Goal: Transaction & Acquisition: Purchase product/service

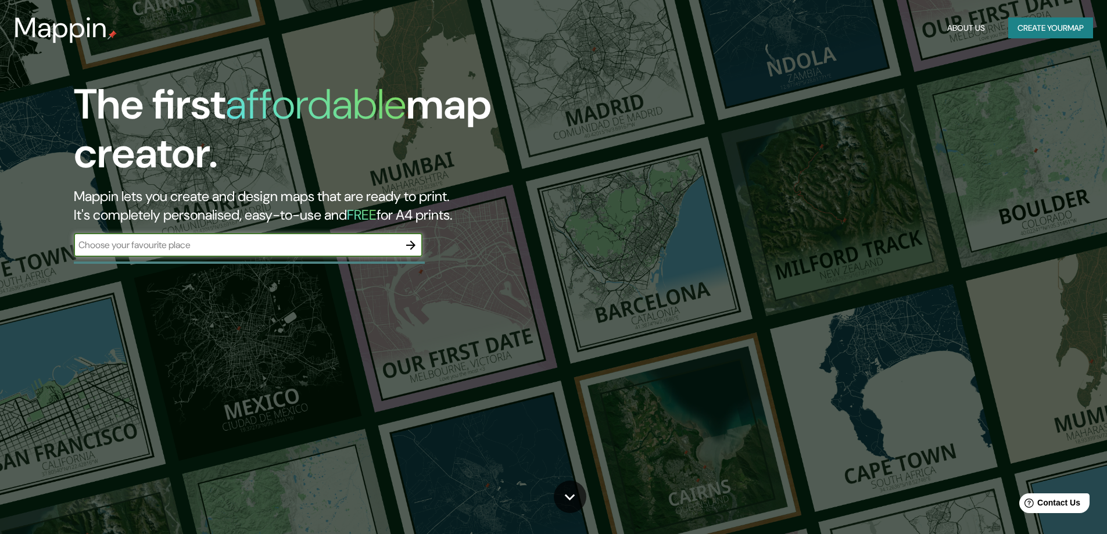
click at [352, 241] on input "text" at bounding box center [236, 244] width 325 height 13
type input "lima peru"
click at [414, 248] on icon "button" at bounding box center [411, 245] width 14 height 14
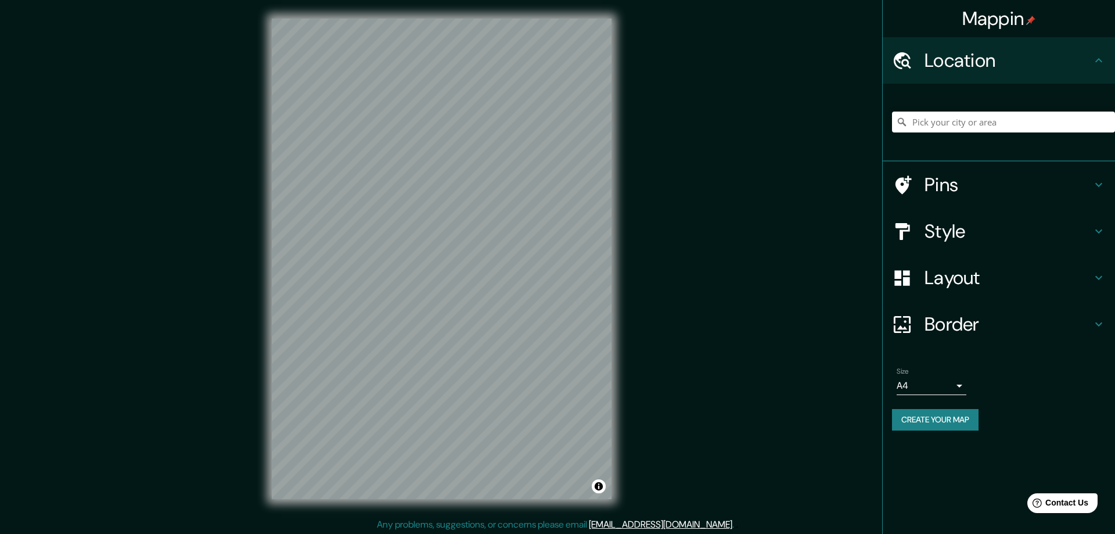
click at [957, 386] on body "Mappin Location Pins Style Layout Border Choose a border. Hint : you can make l…" at bounding box center [557, 267] width 1115 height 534
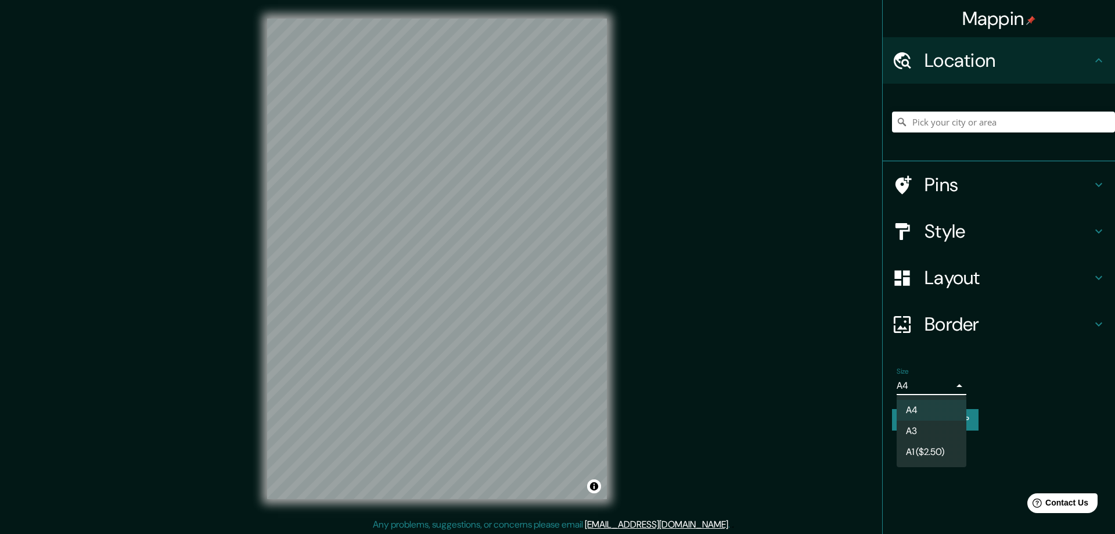
click at [926, 431] on li "A3" at bounding box center [932, 431] width 70 height 21
type input "a4"
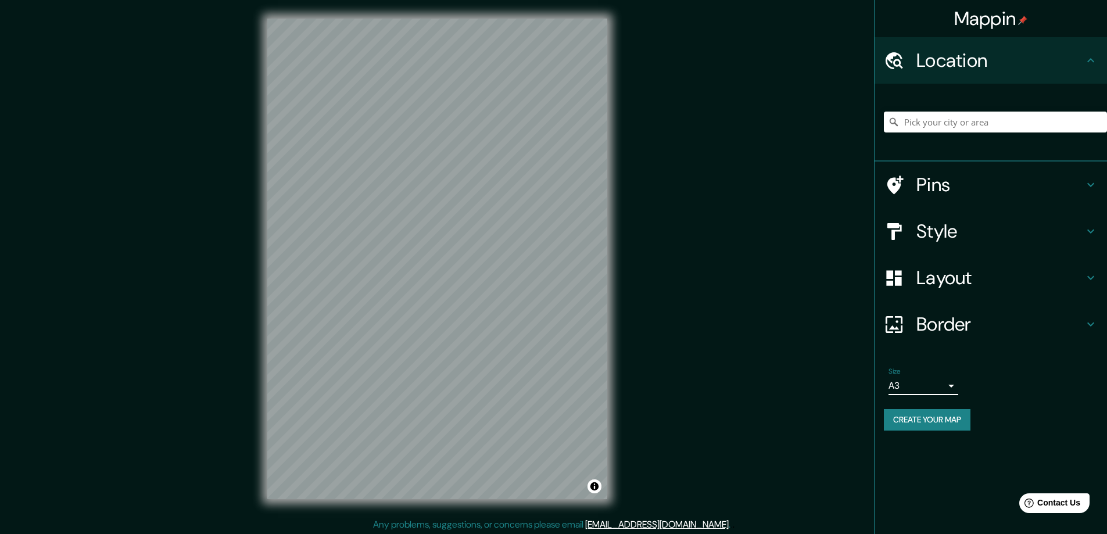
click at [161, 92] on div "Mappin Location Pins Style Layout Border Choose a border. Hint : you can make l…" at bounding box center [553, 268] width 1107 height 536
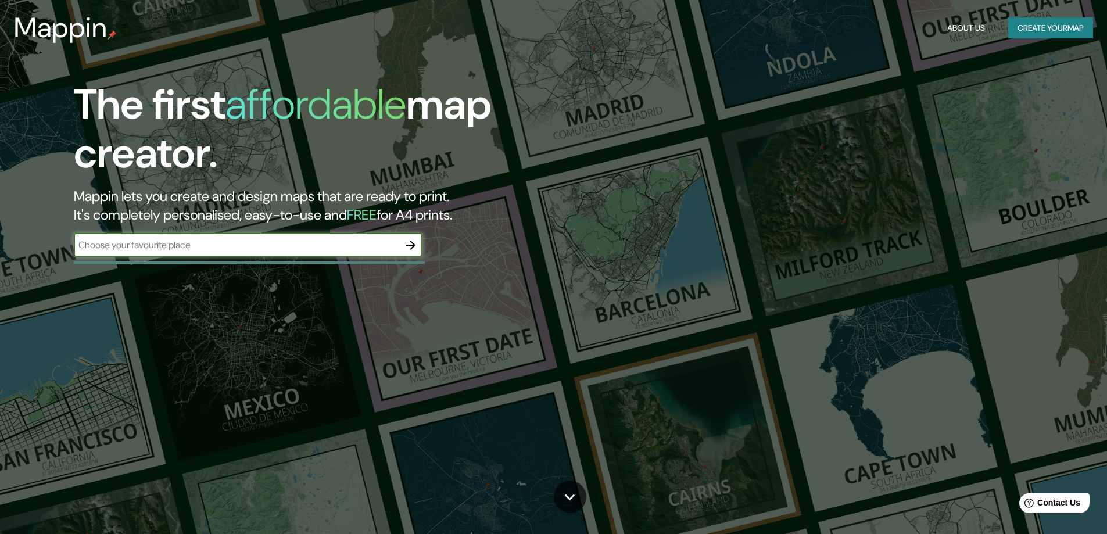
click at [386, 245] on input "text" at bounding box center [236, 244] width 325 height 13
click at [343, 247] on input "text" at bounding box center [236, 244] width 325 height 13
type input "lima peru"
click at [412, 243] on icon "button" at bounding box center [410, 244] width 9 height 9
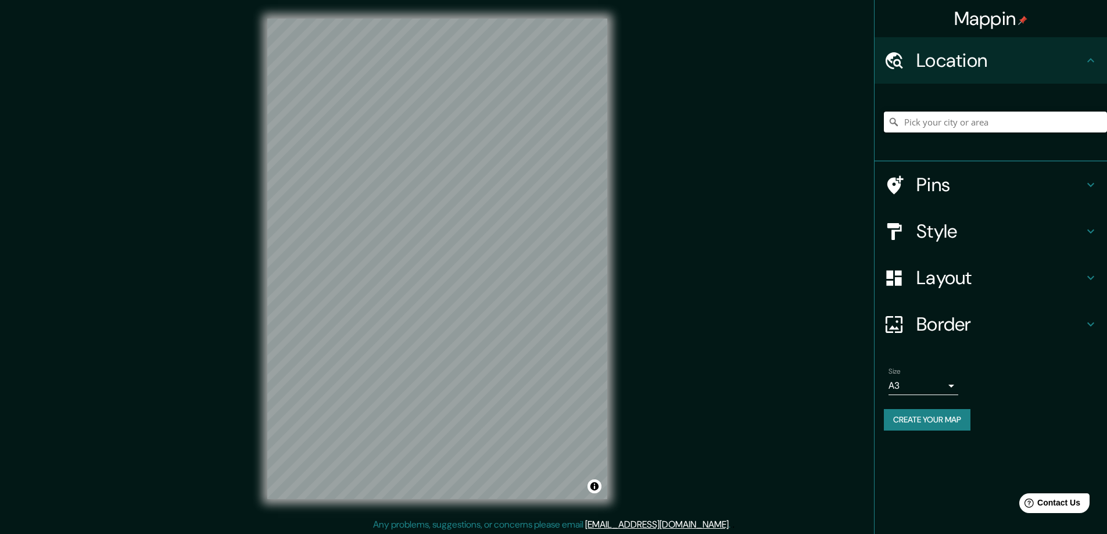
drag, startPoint x: 938, startPoint y: 132, endPoint x: 940, endPoint y: 124, distance: 8.6
click at [940, 131] on input "Pick your city or area" at bounding box center [995, 122] width 223 height 21
click at [963, 231] on h4 "Style" at bounding box center [999, 231] width 167 height 23
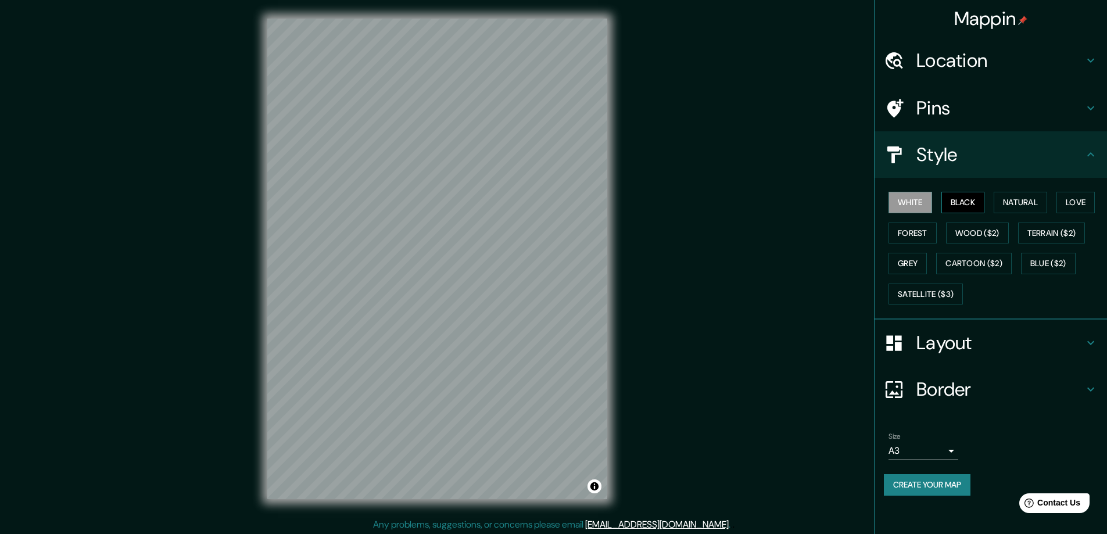
click at [970, 205] on button "Black" at bounding box center [963, 202] width 44 height 21
click at [1007, 203] on button "Natural" at bounding box center [1019, 202] width 53 height 21
click at [990, 73] on div "Location" at bounding box center [990, 60] width 232 height 46
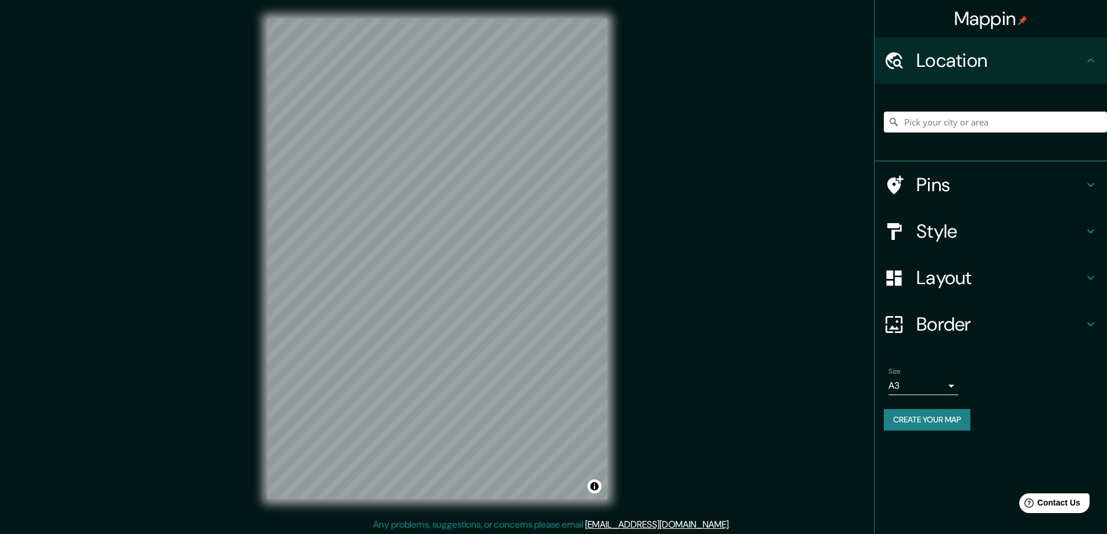
click at [957, 132] on div at bounding box center [995, 122] width 223 height 58
click at [960, 123] on input "Pick your city or area" at bounding box center [995, 122] width 223 height 21
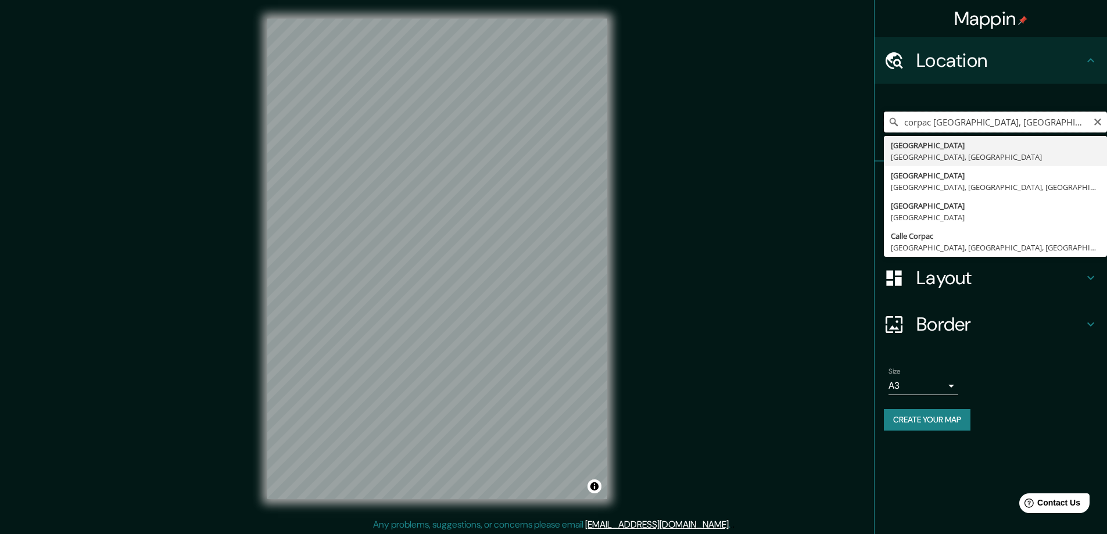
drag, startPoint x: 929, startPoint y: 124, endPoint x: 1115, endPoint y: 119, distance: 186.0
click at [1106, 119] on html "Mappin Location corpac Lima, Provincia de Lima, Perú Lima Provincia de Lima, Pe…" at bounding box center [553, 267] width 1107 height 534
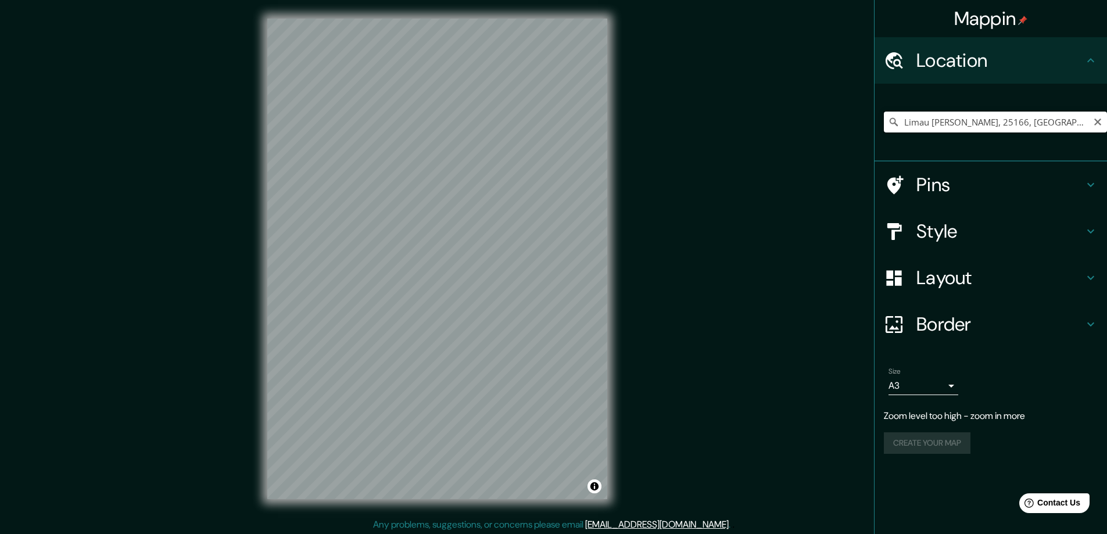
scroll to position [0, 88]
drag, startPoint x: 902, startPoint y: 123, endPoint x: 1104, endPoint y: 125, distance: 202.2
click at [1104, 125] on input "Limau Manis, 25166, Pauh, Padang, Sumatra Occidental, Indonesia" at bounding box center [995, 122] width 223 height 21
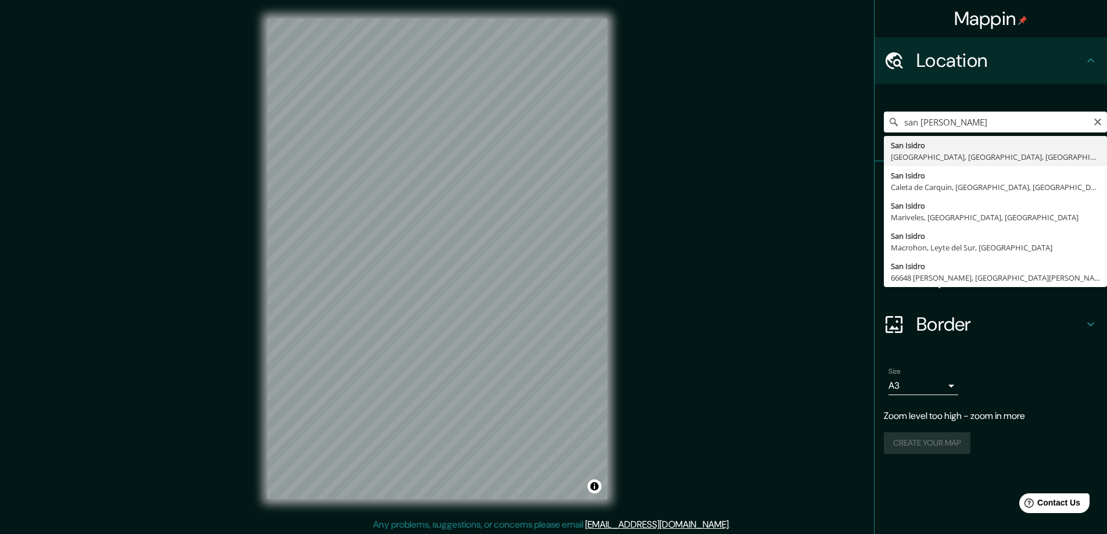
type input "San Isidro, Lima, Provincia de Lima, Perú"
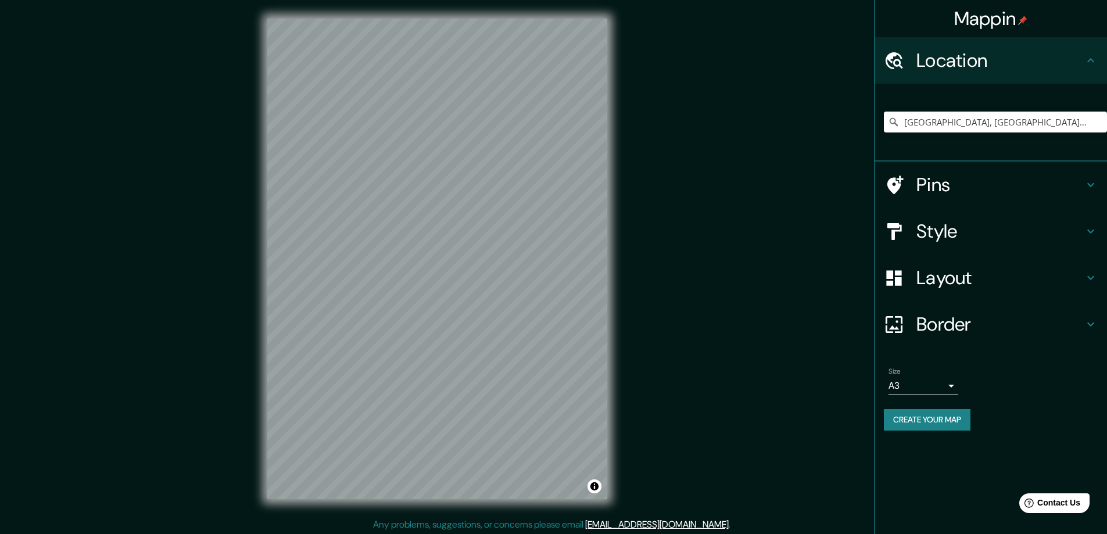
click at [1048, 274] on h4 "Layout" at bounding box center [999, 277] width 167 height 23
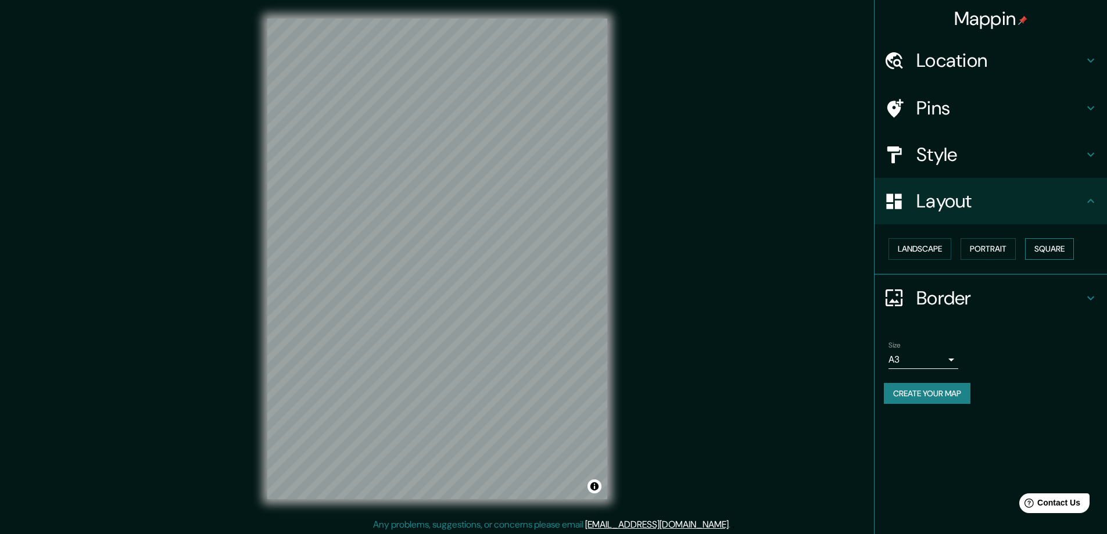
click at [1050, 250] on button "Square" at bounding box center [1049, 248] width 49 height 21
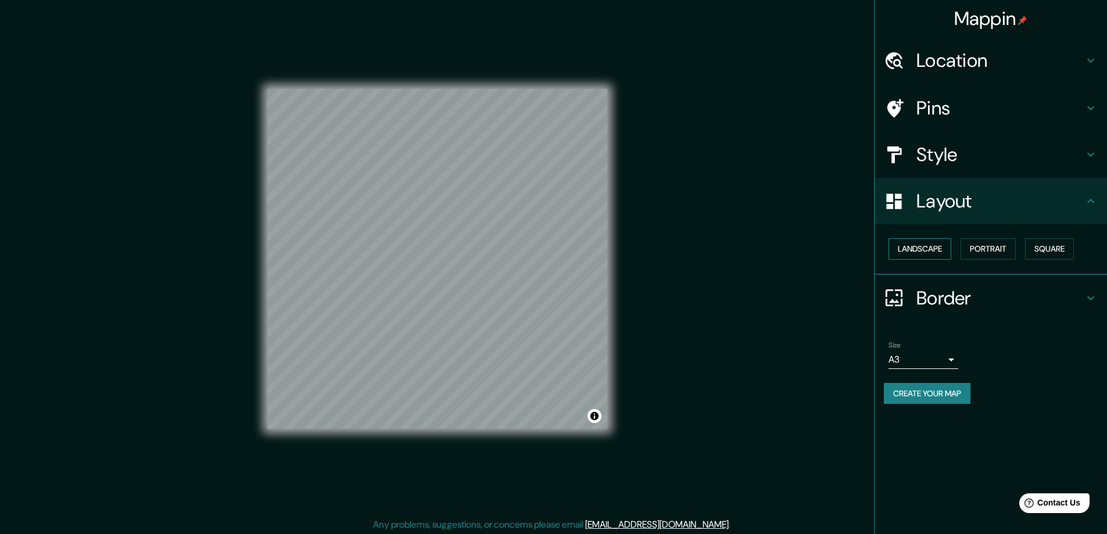
click at [933, 248] on button "Landscape" at bounding box center [919, 248] width 63 height 21
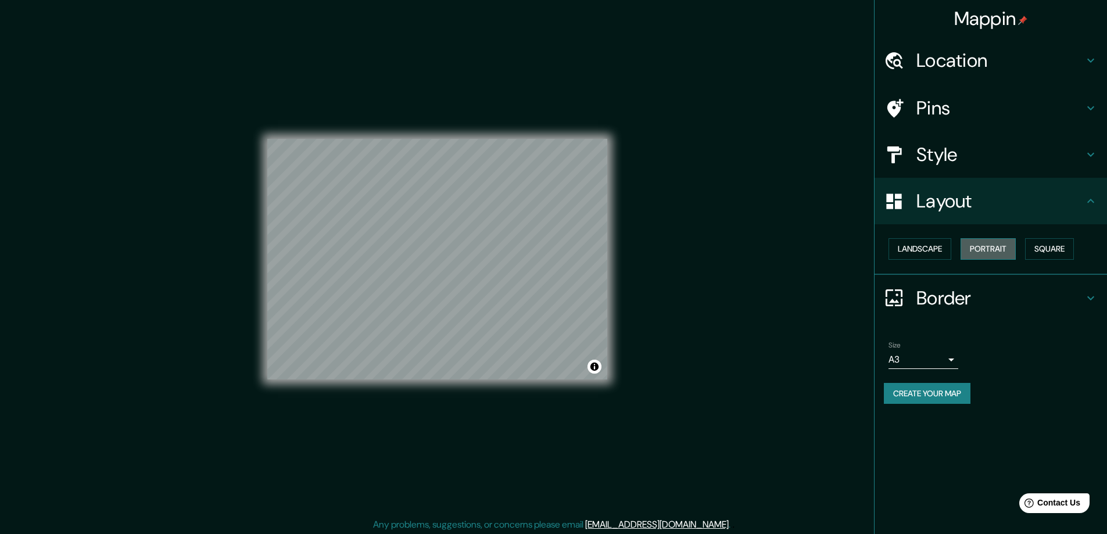
click at [987, 247] on button "Portrait" at bounding box center [987, 248] width 55 height 21
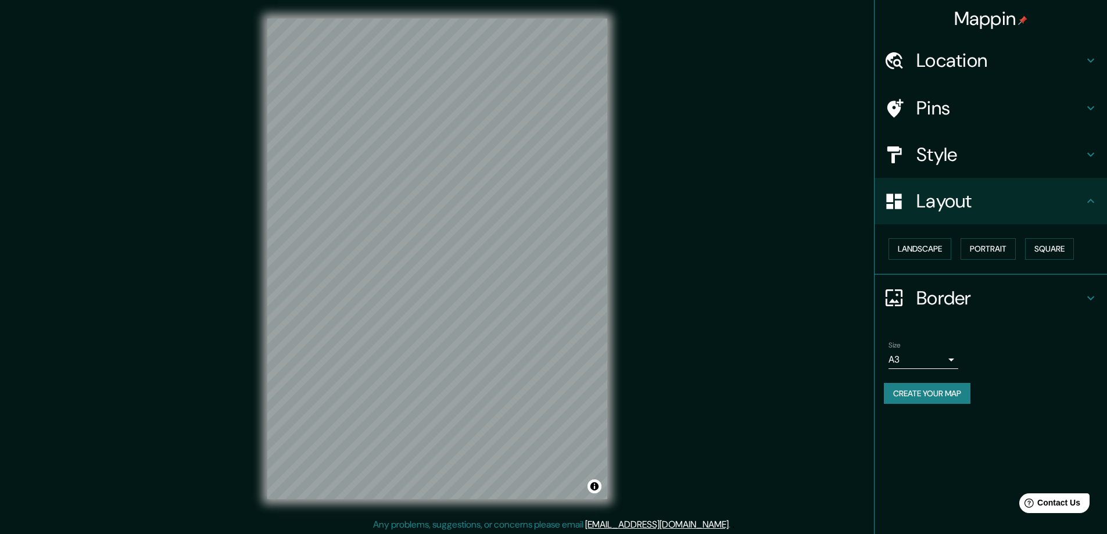
click at [1090, 198] on icon at bounding box center [1090, 201] width 14 height 14
click at [1094, 152] on icon at bounding box center [1090, 155] width 14 height 14
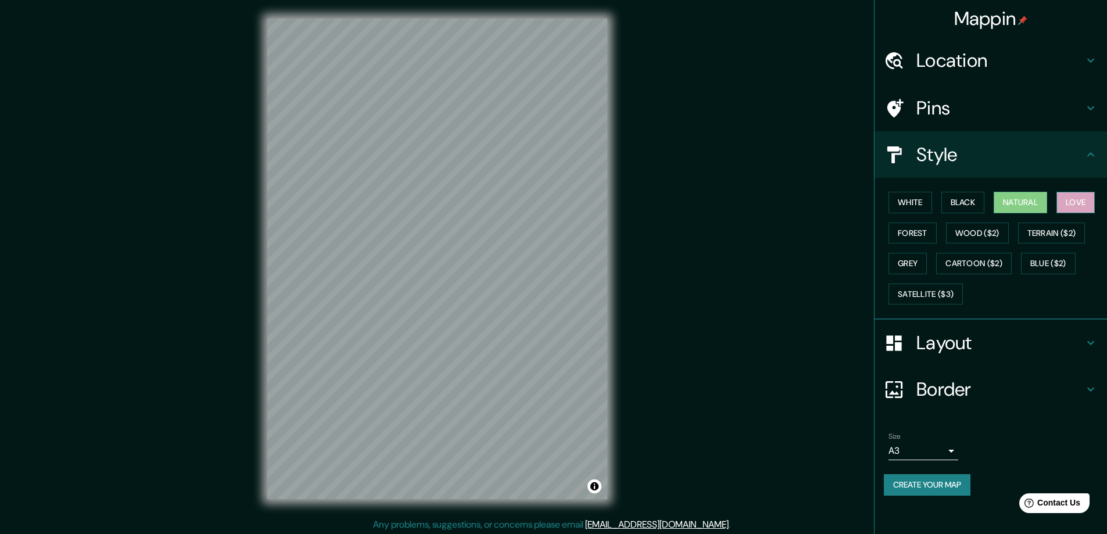
click at [1071, 203] on button "Love" at bounding box center [1075, 202] width 38 height 21
click at [920, 232] on button "Forest" at bounding box center [912, 232] width 48 height 21
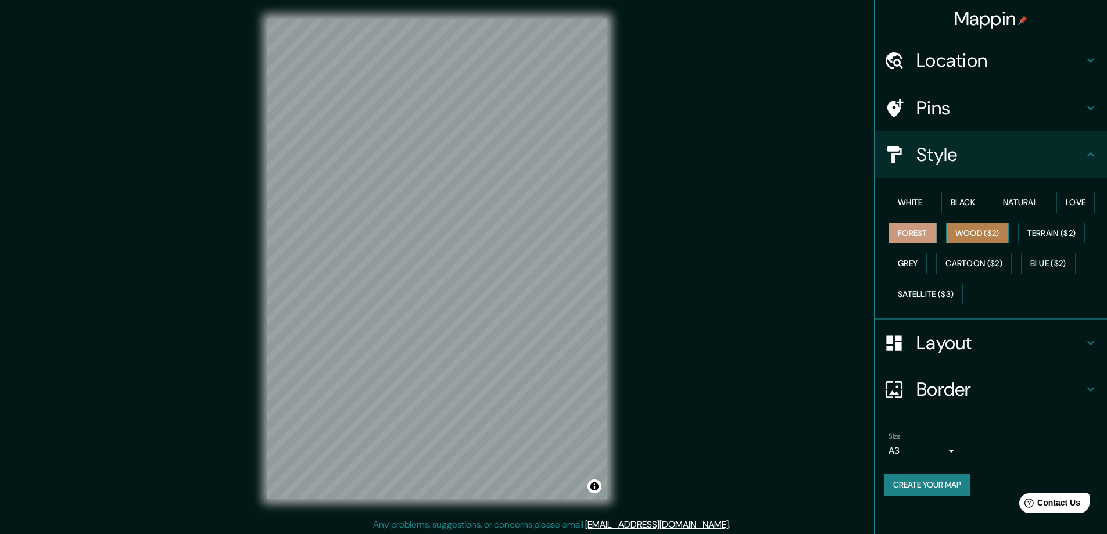
click at [967, 232] on button "Wood ($2)" at bounding box center [977, 232] width 63 height 21
click at [1062, 230] on button "Terrain ($2)" at bounding box center [1051, 232] width 67 height 21
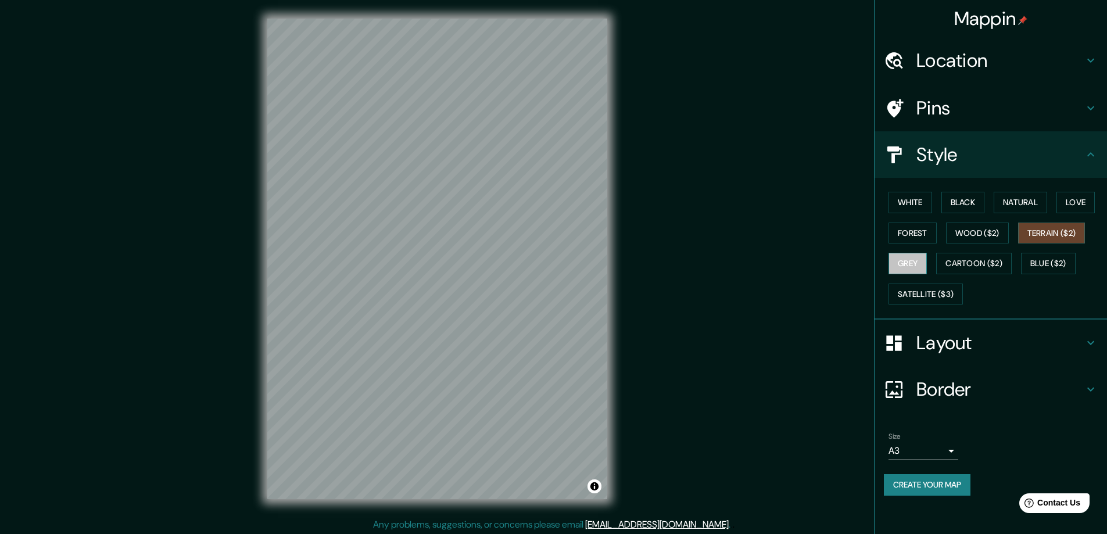
click at [915, 265] on button "Grey" at bounding box center [907, 263] width 38 height 21
click at [1011, 200] on button "Natural" at bounding box center [1019, 202] width 53 height 21
click at [1093, 388] on icon at bounding box center [1090, 389] width 7 height 4
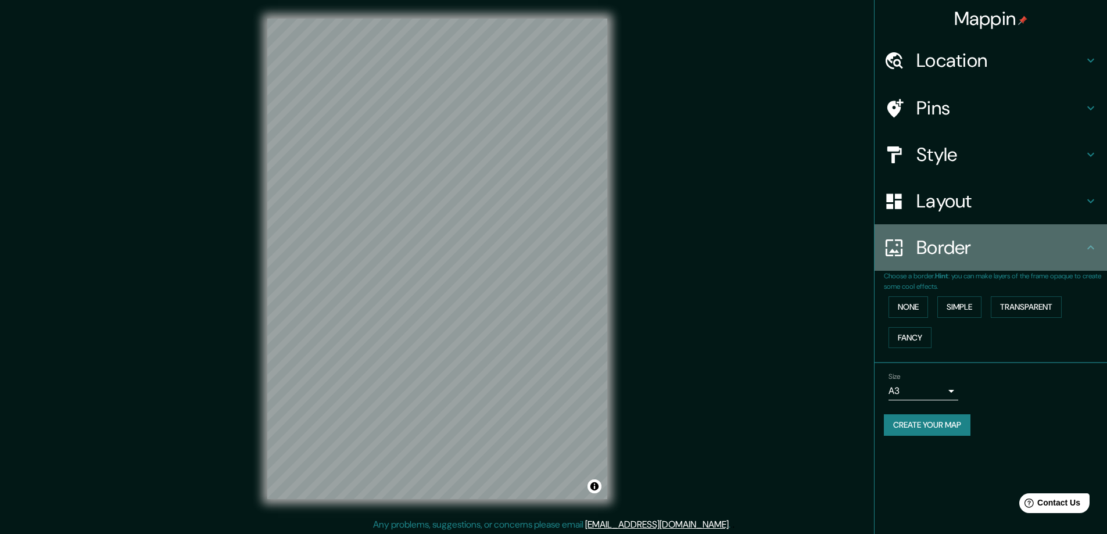
click at [1095, 253] on icon at bounding box center [1090, 247] width 14 height 14
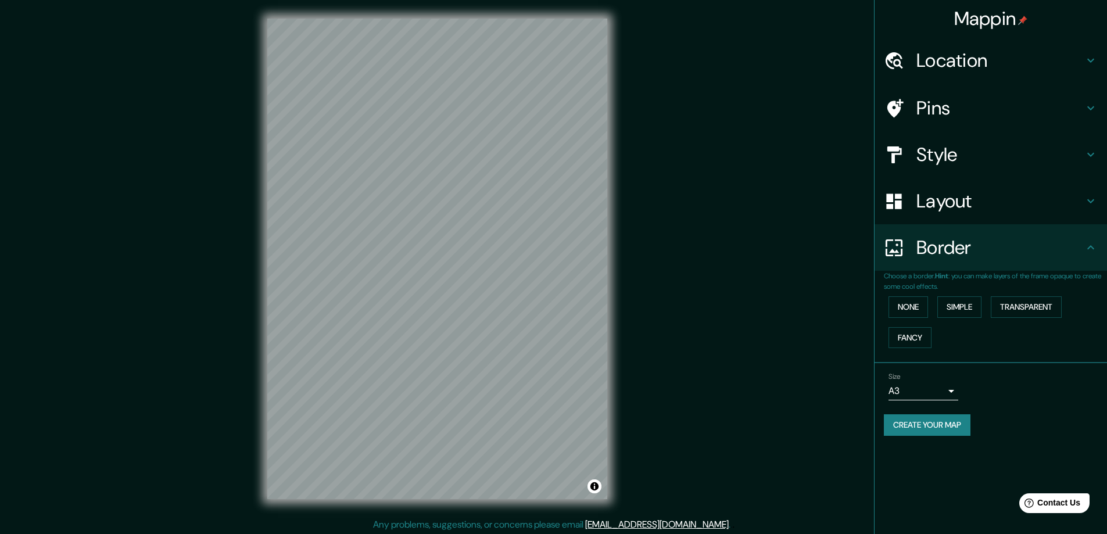
click at [1089, 251] on icon at bounding box center [1090, 247] width 14 height 14
click at [942, 429] on button "Create your map" at bounding box center [927, 424] width 87 height 21
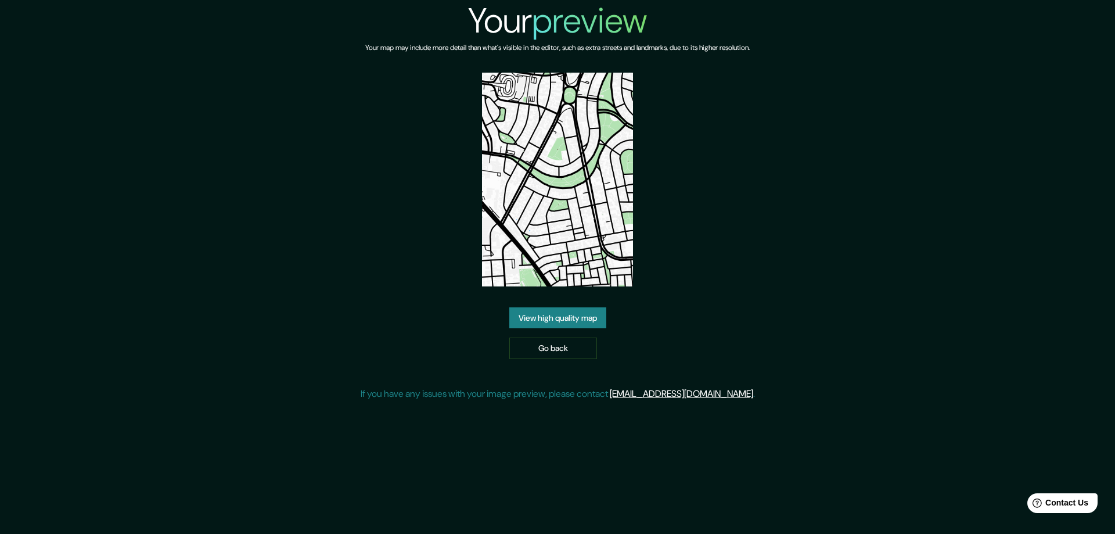
click at [553, 313] on link "View high quality map" at bounding box center [557, 317] width 97 height 21
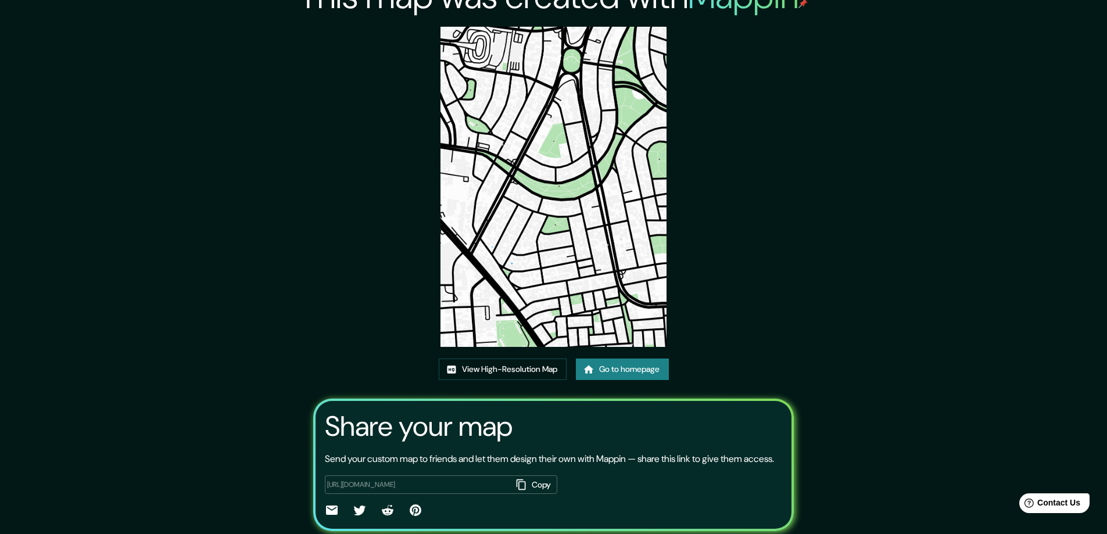
scroll to position [77, 0]
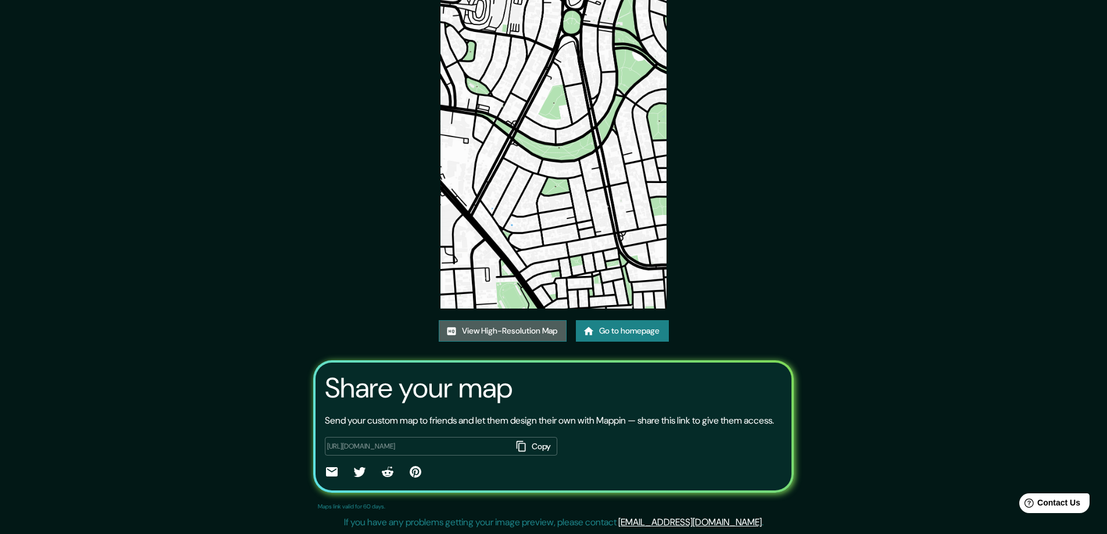
click at [503, 320] on link "View High-Resolution Map" at bounding box center [503, 330] width 128 height 21
